Goal: Task Accomplishment & Management: Manage account settings

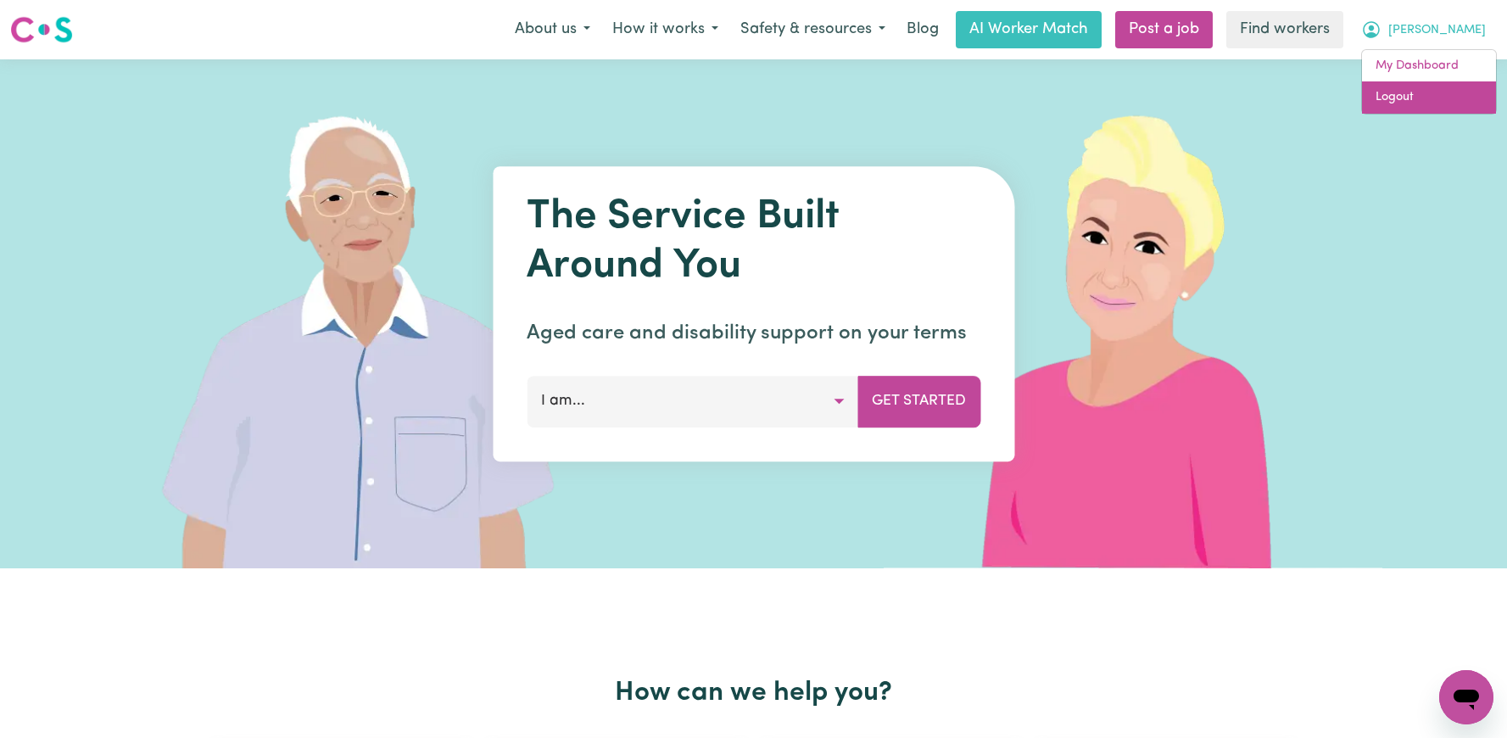
click at [1423, 100] on link "Logout" at bounding box center [1429, 97] width 134 height 32
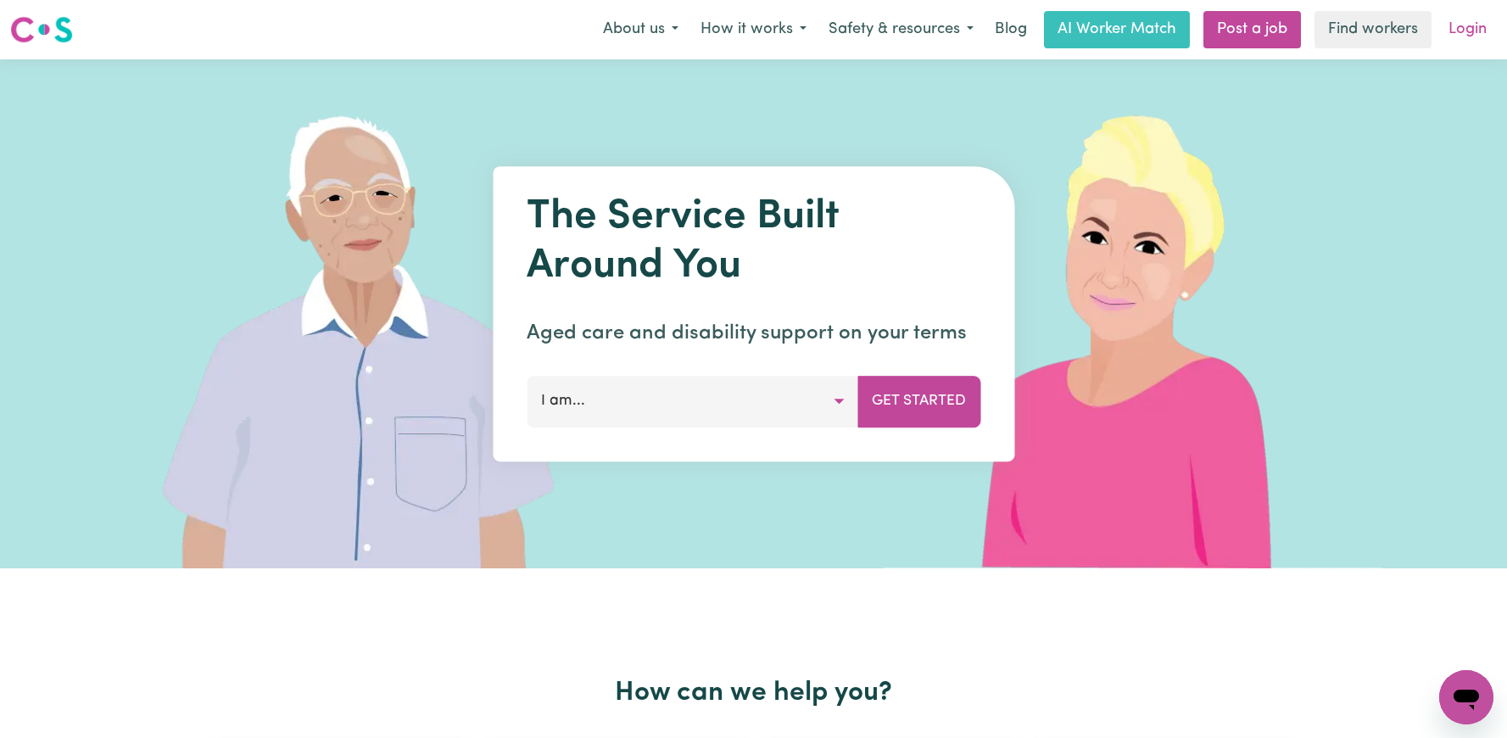
click at [1471, 19] on link "Login" at bounding box center [1467, 29] width 59 height 37
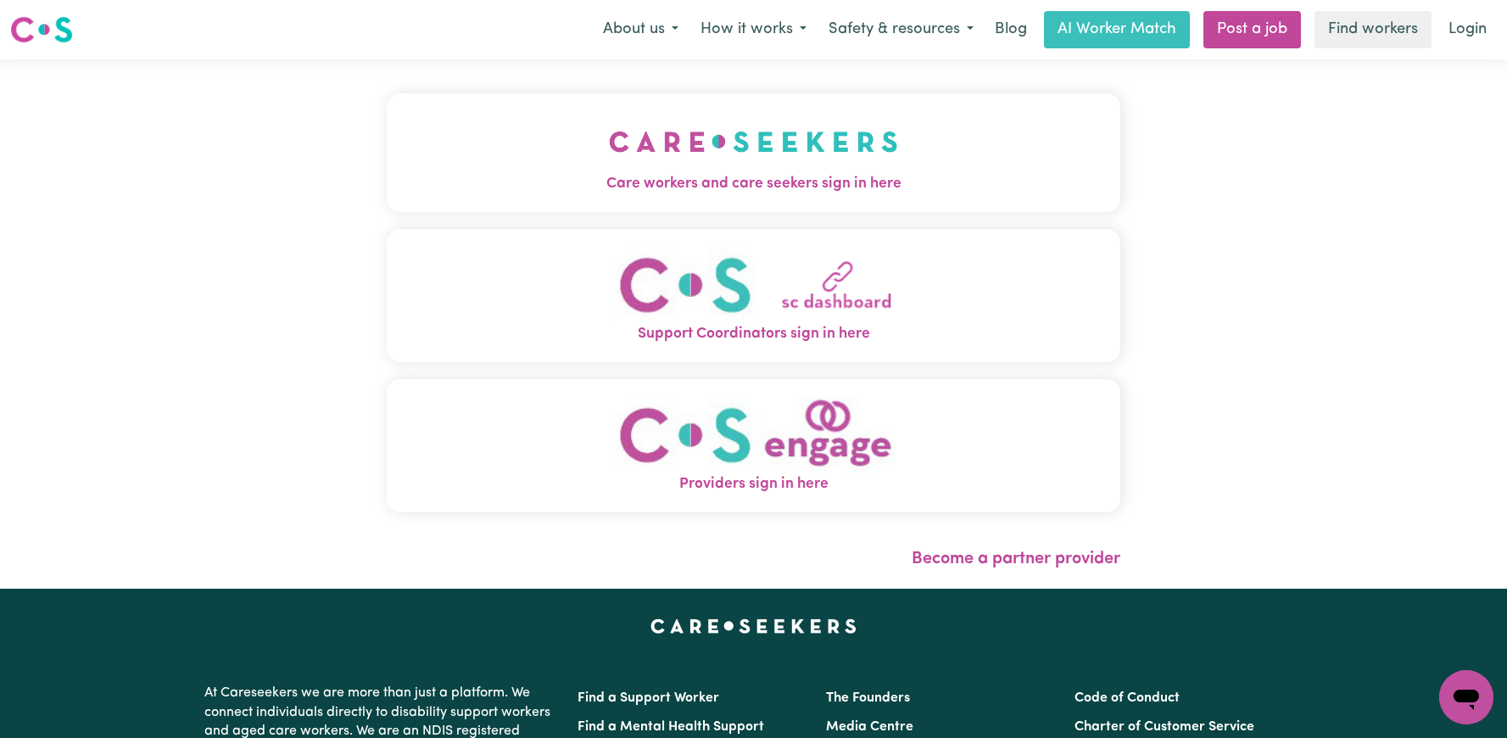
click at [850, 127] on button "Care workers and care seekers sign in here" at bounding box center [753, 152] width 733 height 119
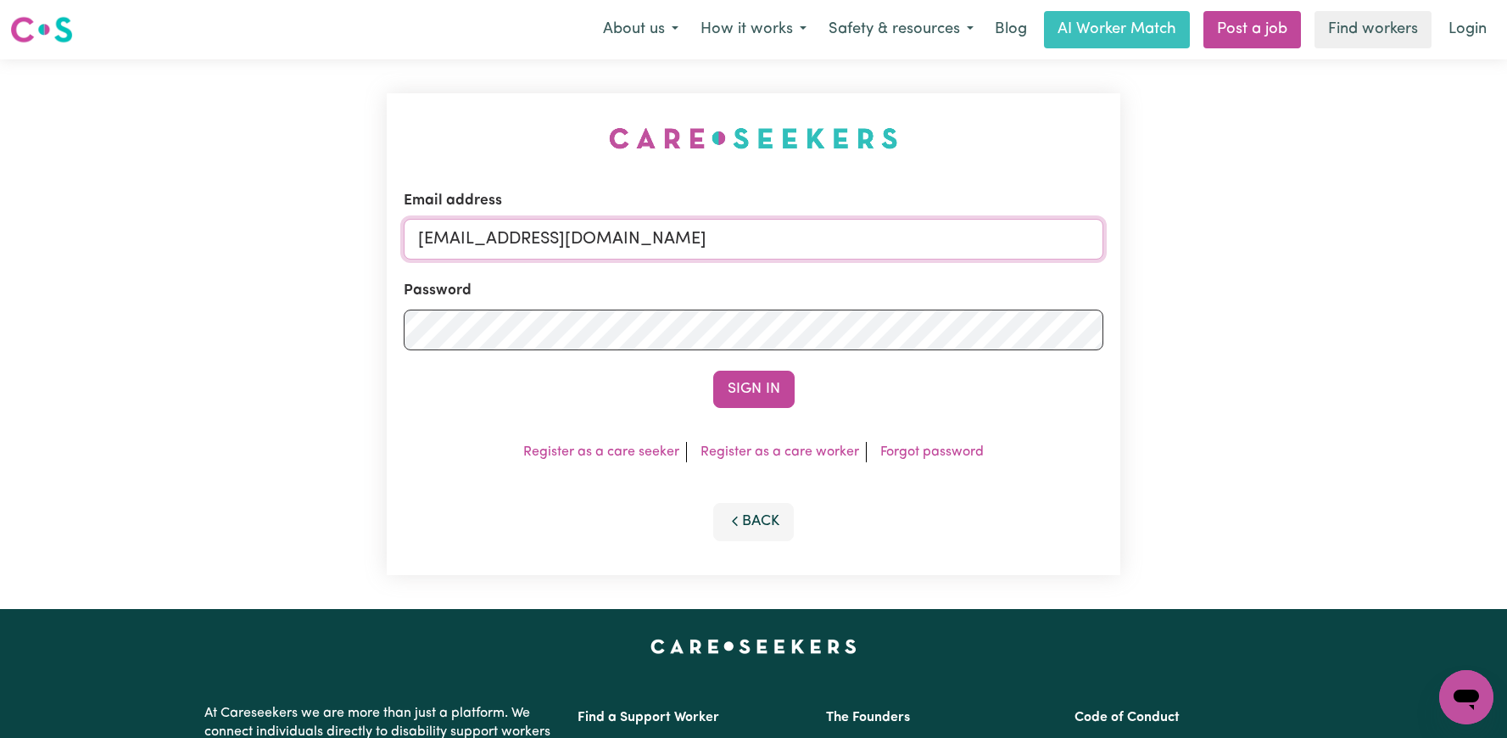
drag, startPoint x: 946, startPoint y: 242, endPoint x: 508, endPoint y: 233, distance: 438.4
click at [508, 233] on input "[EMAIL_ADDRESS][DOMAIN_NAME]" at bounding box center [753, 239] width 699 height 41
paste input "VirginiaCF"
type input "[EMAIL_ADDRESS][DOMAIN_NAME]"
click at [713, 371] on button "Sign In" at bounding box center [753, 389] width 81 height 37
